Goal: Task Accomplishment & Management: Use online tool/utility

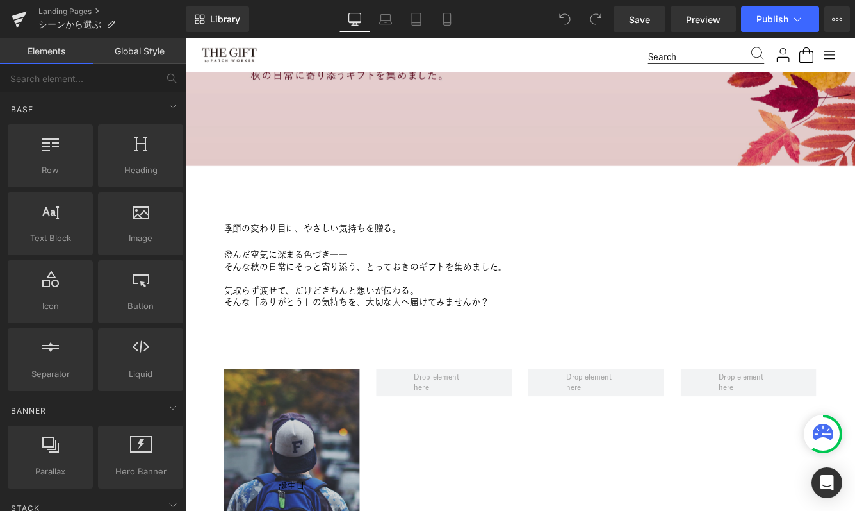
scroll to position [590, 0]
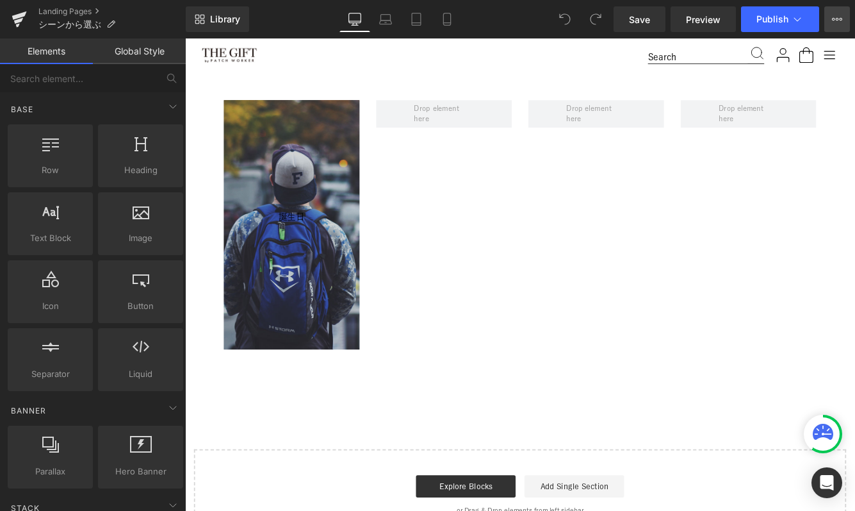
click at [831, 13] on button "View Live Page View with current Template Save Template to Library Schedule Pub…" at bounding box center [837, 19] width 26 height 26
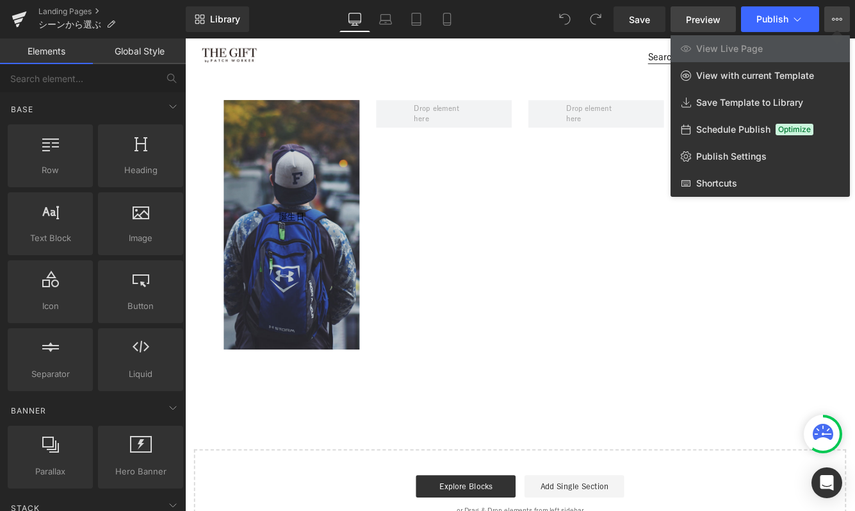
click at [714, 26] on link "Preview" at bounding box center [703, 19] width 65 height 26
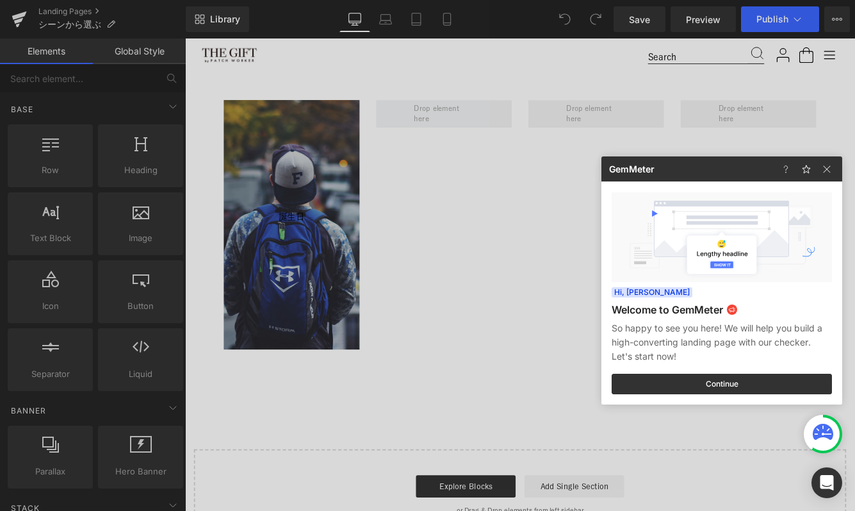
click at [270, 162] on div at bounding box center [427, 255] width 855 height 511
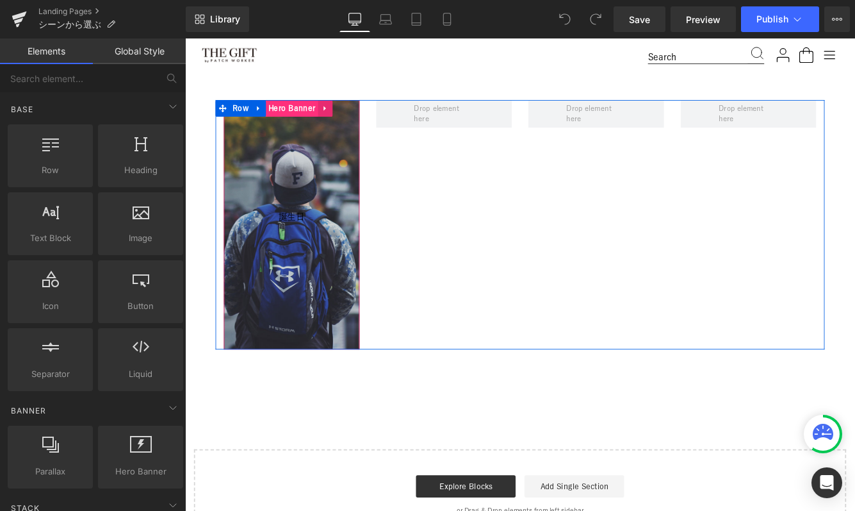
click at [302, 120] on span "Hero Banner" at bounding box center [308, 119] width 61 height 19
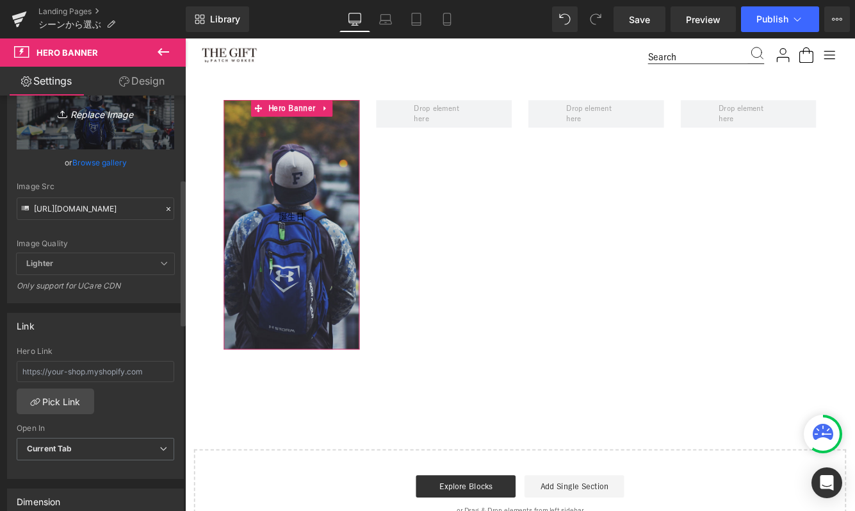
scroll to position [263, 0]
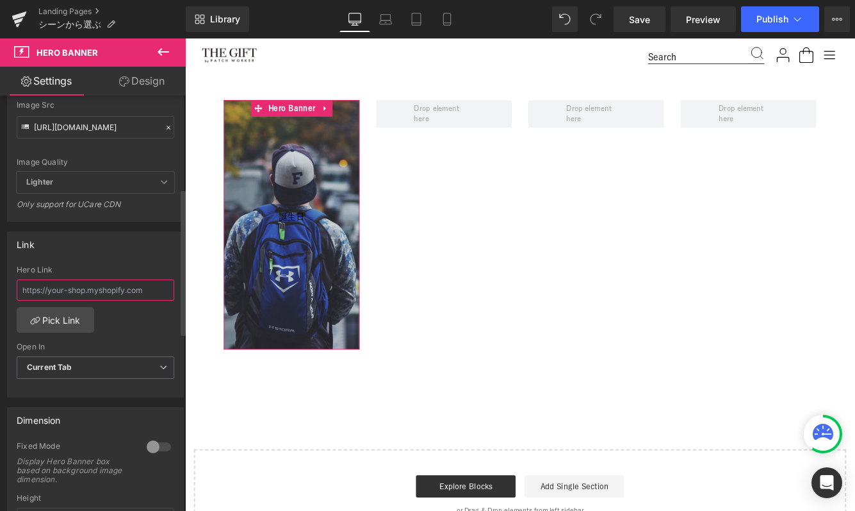
click at [101, 289] on input "text" at bounding box center [96, 289] width 158 height 21
paste input "[URL][DOMAIN_NAME]"
type input "[URL][DOMAIN_NAME]"
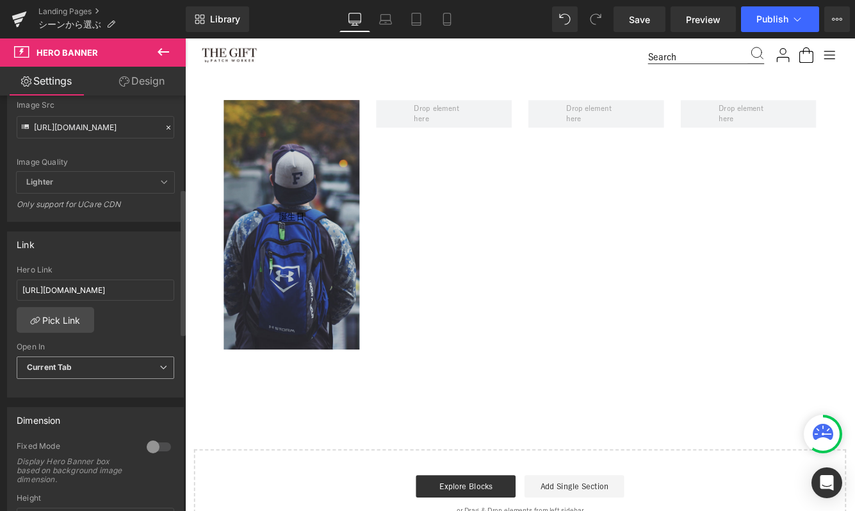
click at [103, 370] on span "Current Tab" at bounding box center [96, 367] width 158 height 22
click at [125, 320] on div "[URL][DOMAIN_NAME] Hero Link [URL][DOMAIN_NAME] Pick Link Current Tab New Tab O…" at bounding box center [96, 330] width 176 height 131
click at [645, 26] on link "Save" at bounding box center [640, 19] width 52 height 26
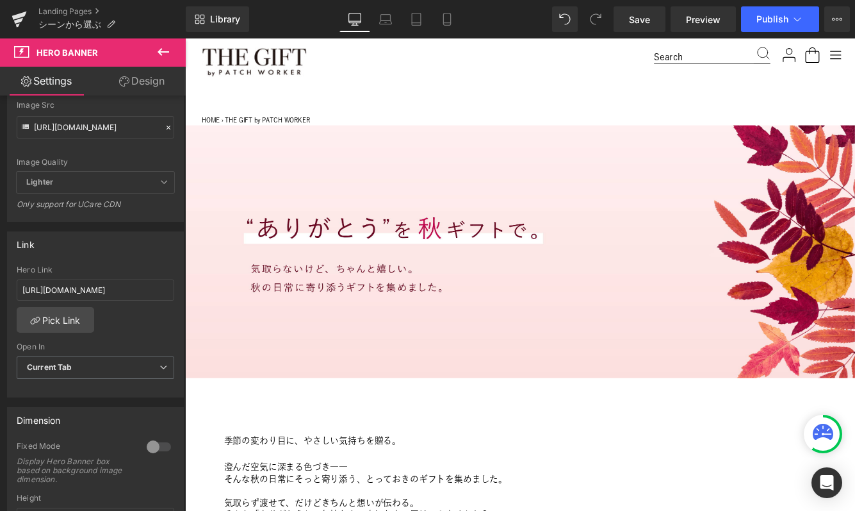
scroll to position [31, 0]
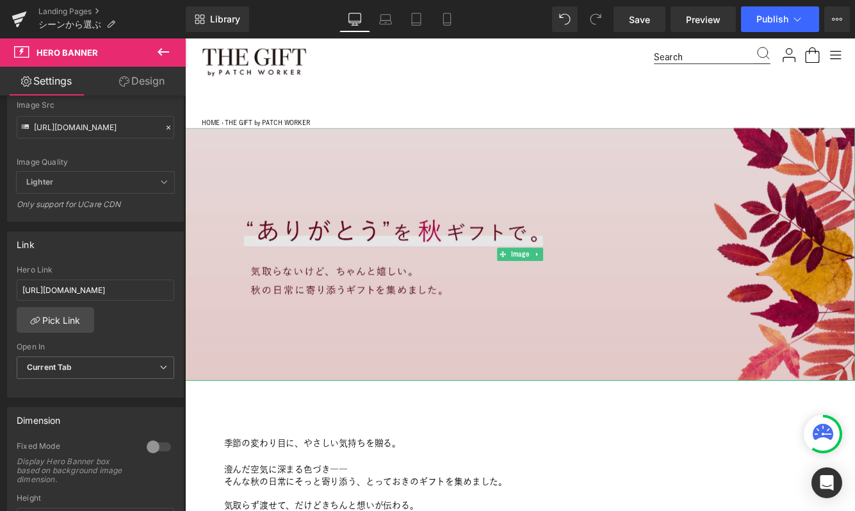
click at [313, 179] on img at bounding box center [572, 288] width 775 height 292
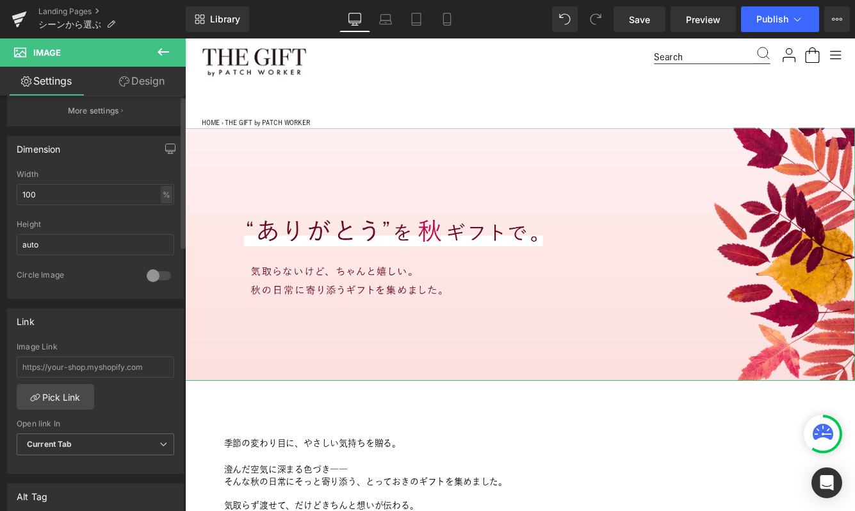
scroll to position [0, 0]
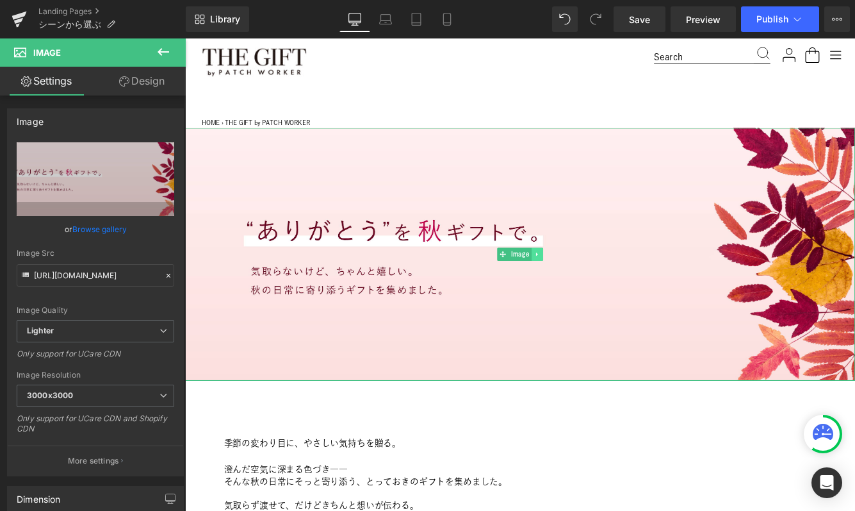
click at [589, 287] on icon at bounding box center [592, 288] width 7 height 8
click at [599, 288] on icon at bounding box center [599, 287] width 7 height 7
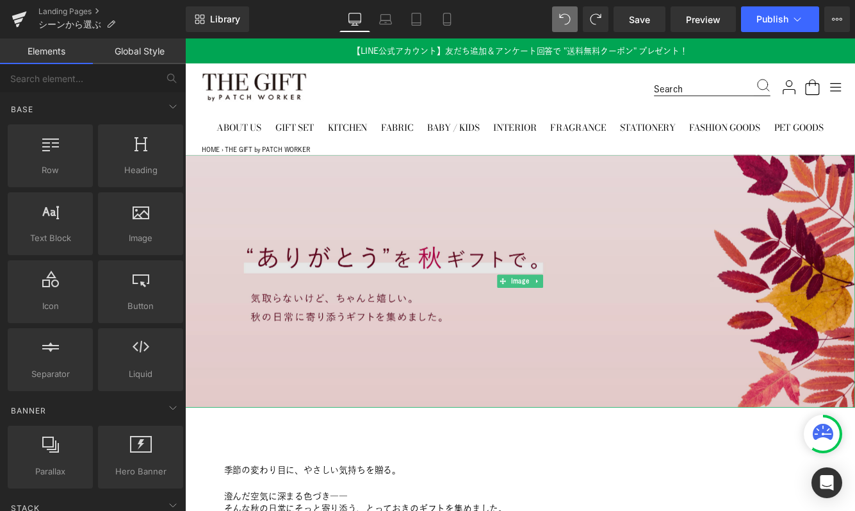
click at [537, 334] on img at bounding box center [572, 319] width 775 height 292
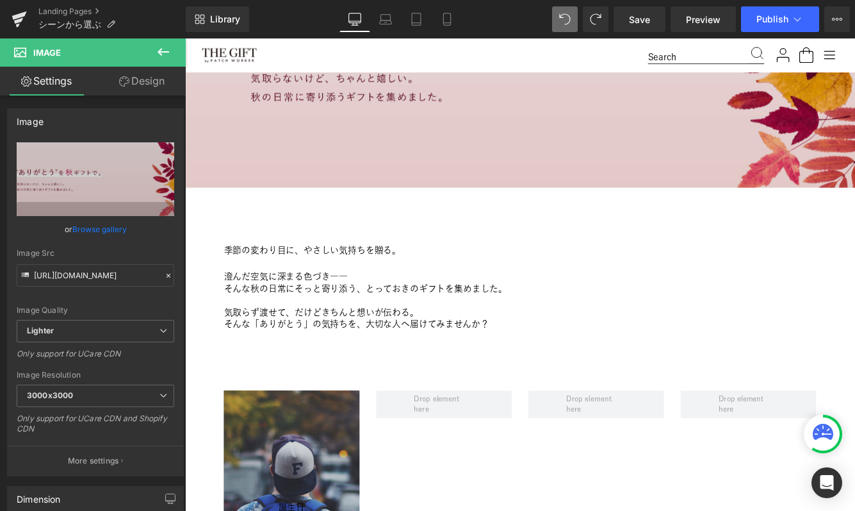
scroll to position [305, 0]
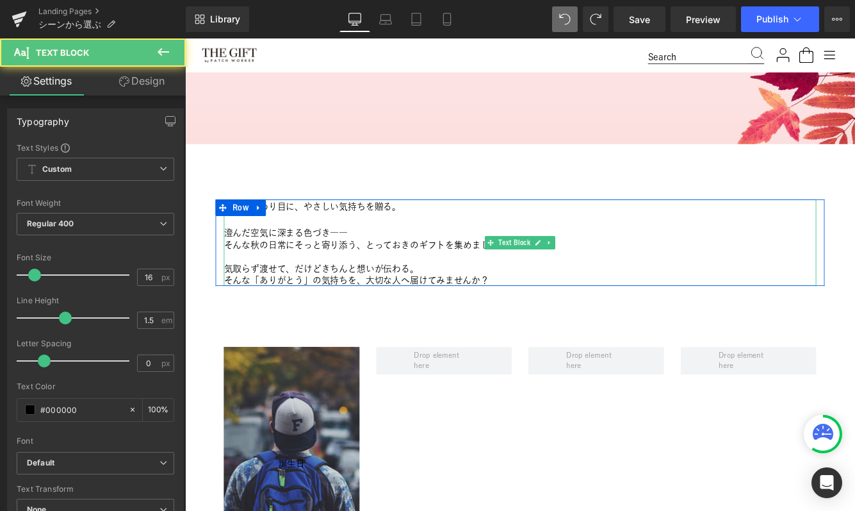
click at [334, 280] on p "そんな秋の日常にそっと寄り添う、とっておきのギフトを集めました。" at bounding box center [572, 276] width 685 height 13
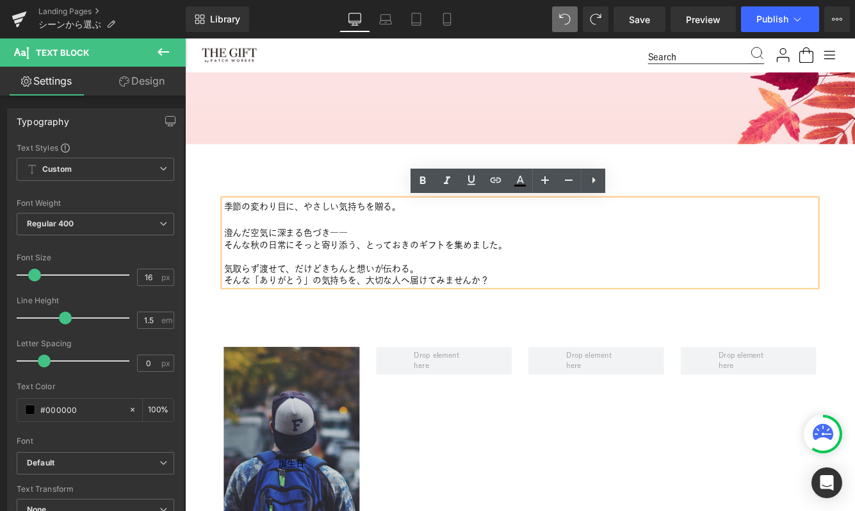
click at [202, 202] on div "Image Image 季節の変わり目に、やさしい気持ちを贈る。 澄んだ空気に深まる色づき―― そんな秋の日常にそっと寄り添う、とっておきのギフトを集めました…" at bounding box center [572, 395] width 775 height 1054
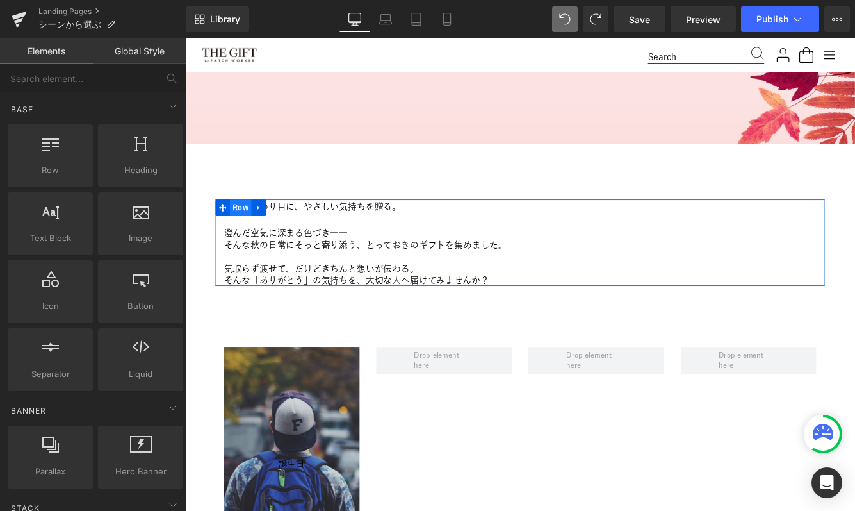
click at [250, 234] on span "Row" at bounding box center [249, 233] width 25 height 19
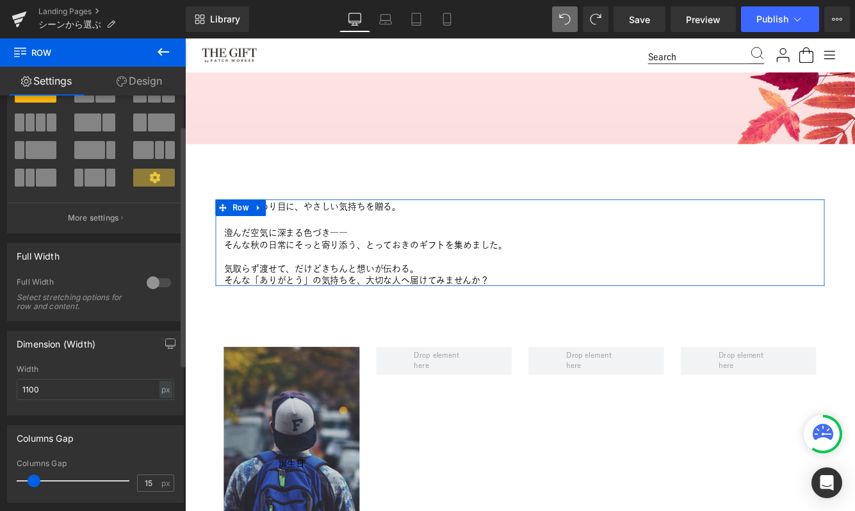
scroll to position [58, 0]
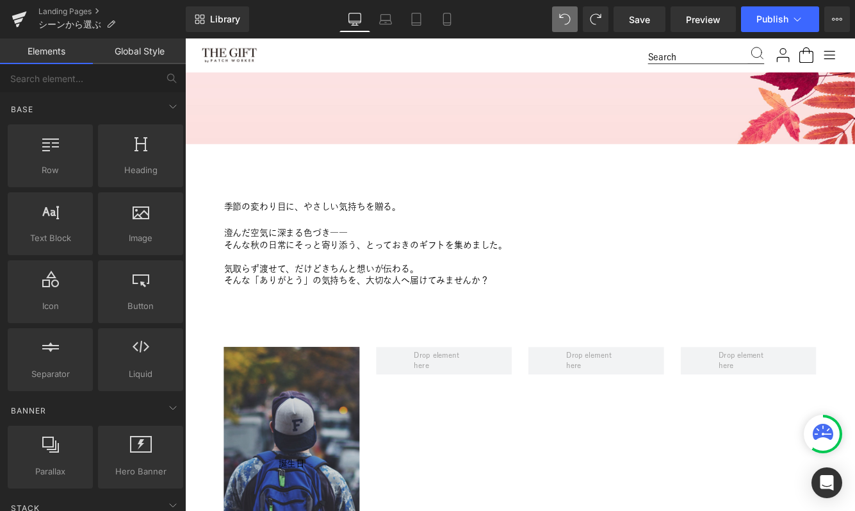
click at [281, 183] on div "Image Image 季節の変わり目に、やさしい気持ちを贈る。 澄んだ空気に深まる色づき―― そんな秋の日常にそっと寄り添う、とっておきのギフトを集めました…" at bounding box center [572, 395] width 775 height 1054
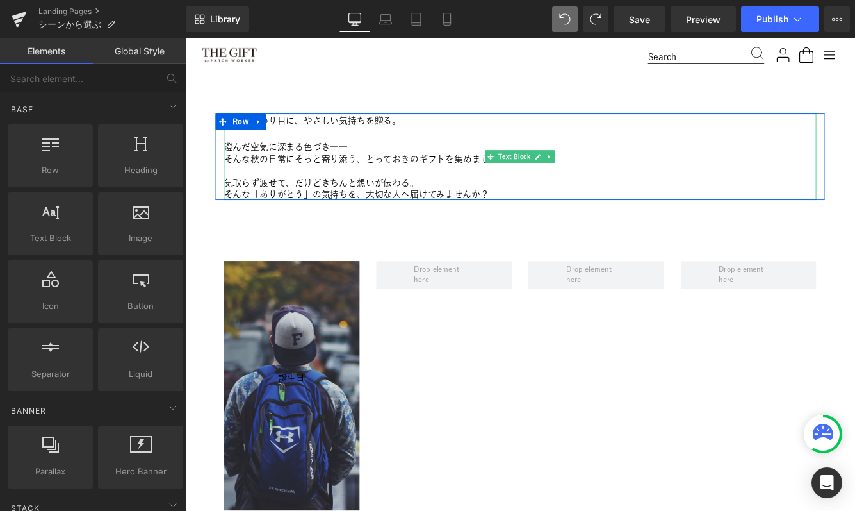
scroll to position [465, 0]
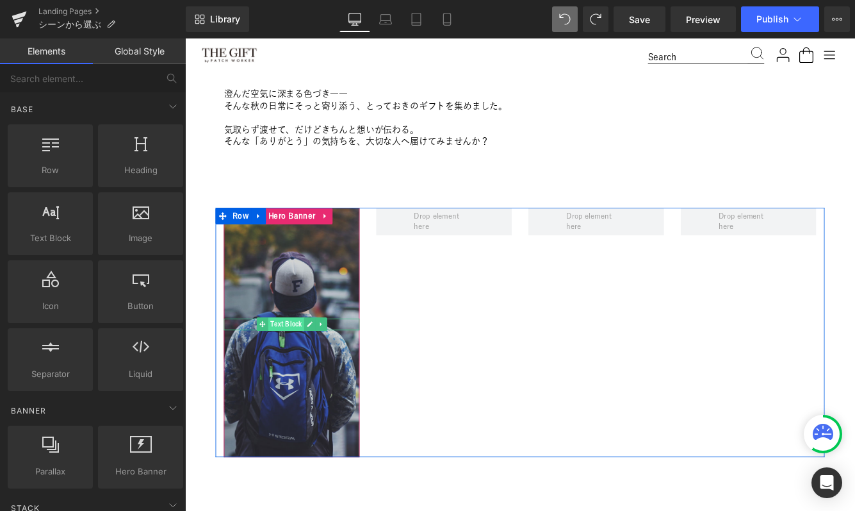
click at [308, 367] on span "Text Block" at bounding box center [302, 368] width 42 height 15
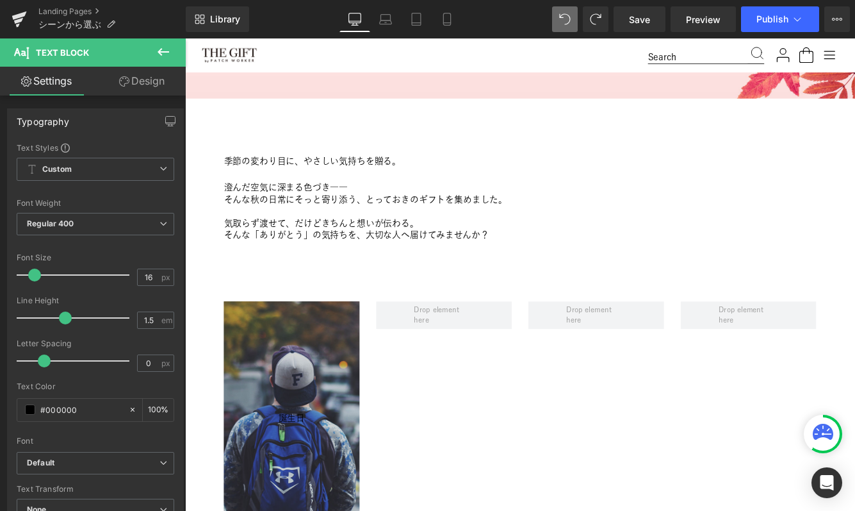
scroll to position [356, 0]
